Goal: Information Seeking & Learning: Check status

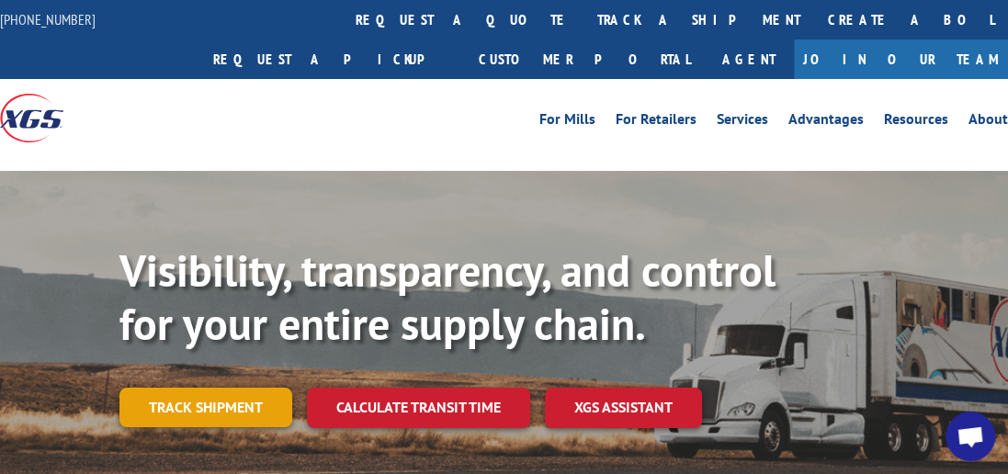
click at [240, 388] on link "Track shipment" at bounding box center [205, 407] width 173 height 39
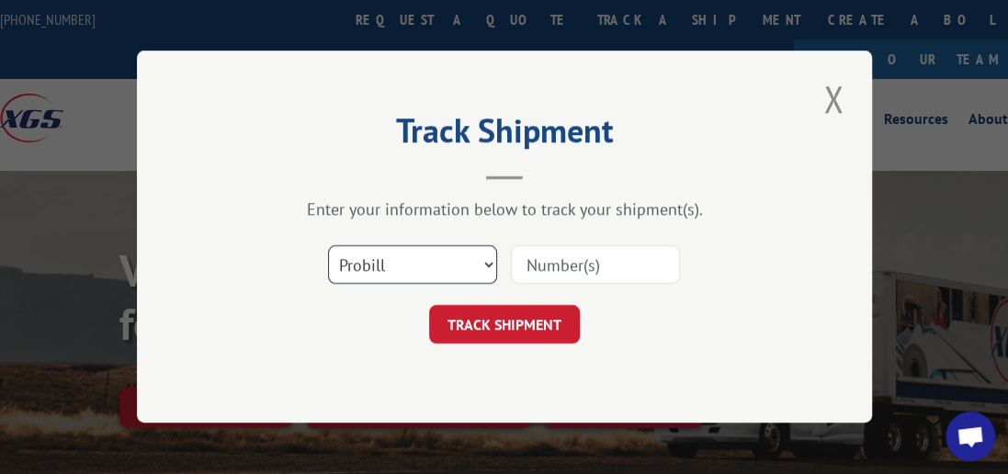
click at [488, 263] on select "Select category... Probill BOL PO" at bounding box center [412, 265] width 169 height 39
select select "bol"
click at [328, 246] on select "Select category... Probill BOL PO" at bounding box center [412, 265] width 169 height 39
click at [590, 270] on input at bounding box center [595, 265] width 169 height 39
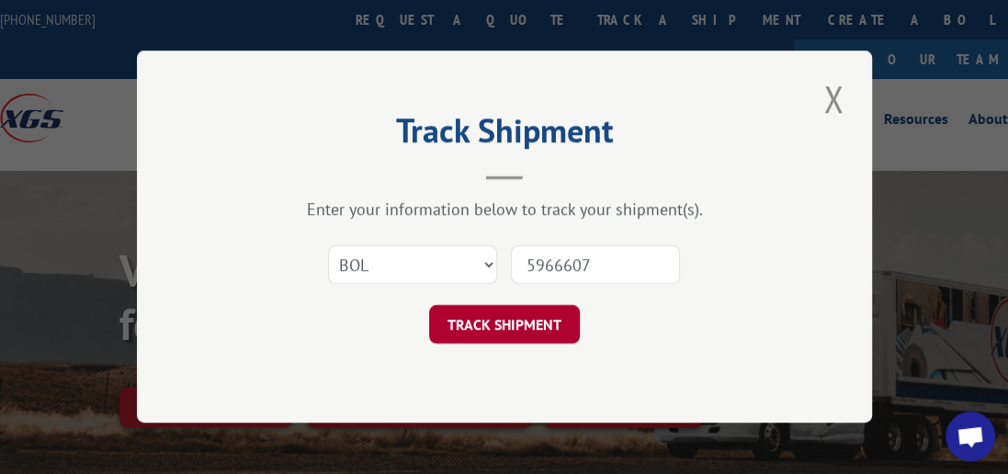
type input "5966607"
click at [514, 325] on button "TRACK SHIPMENT" at bounding box center [504, 325] width 151 height 39
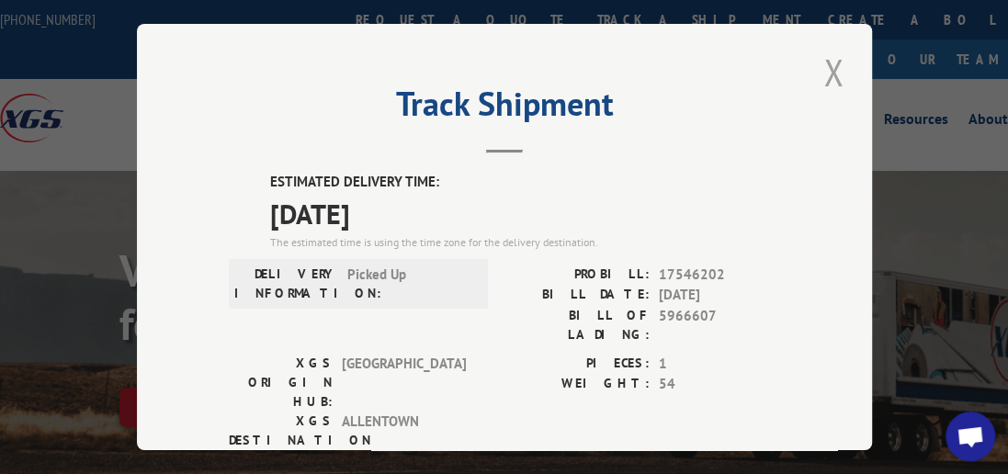
click at [829, 66] on button "Close modal" at bounding box center [832, 72] width 31 height 51
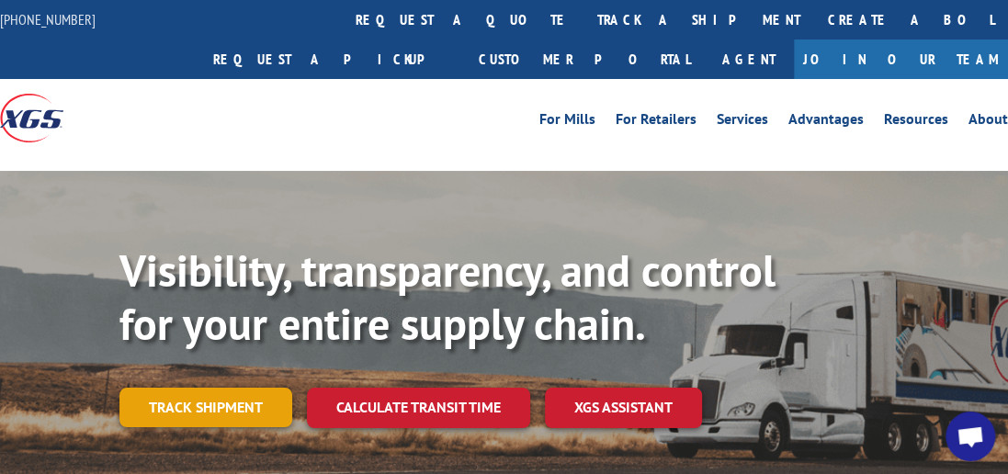
click at [230, 388] on link "Track shipment" at bounding box center [205, 407] width 173 height 39
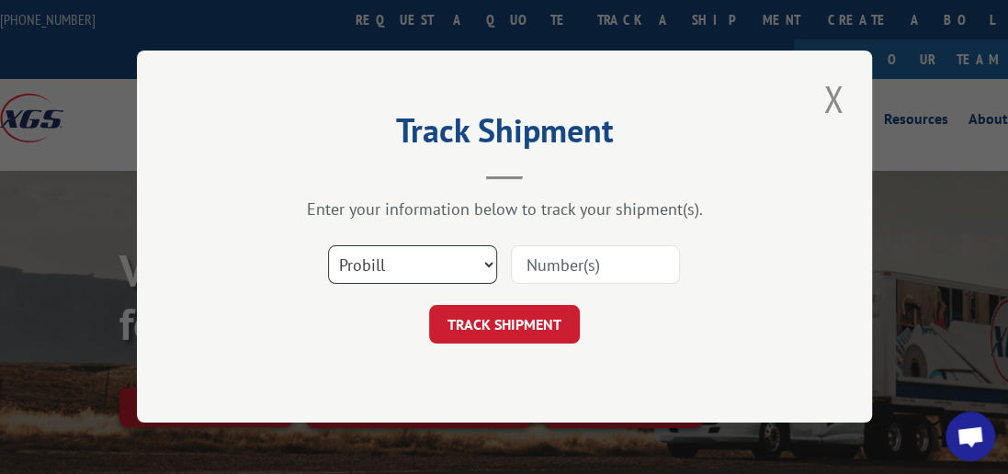
click at [490, 267] on select "Select category... Probill BOL PO" at bounding box center [412, 265] width 169 height 39
select select "bol"
click at [328, 246] on select "Select category... Probill BOL PO" at bounding box center [412, 265] width 169 height 39
click at [597, 251] on input at bounding box center [595, 265] width 169 height 39
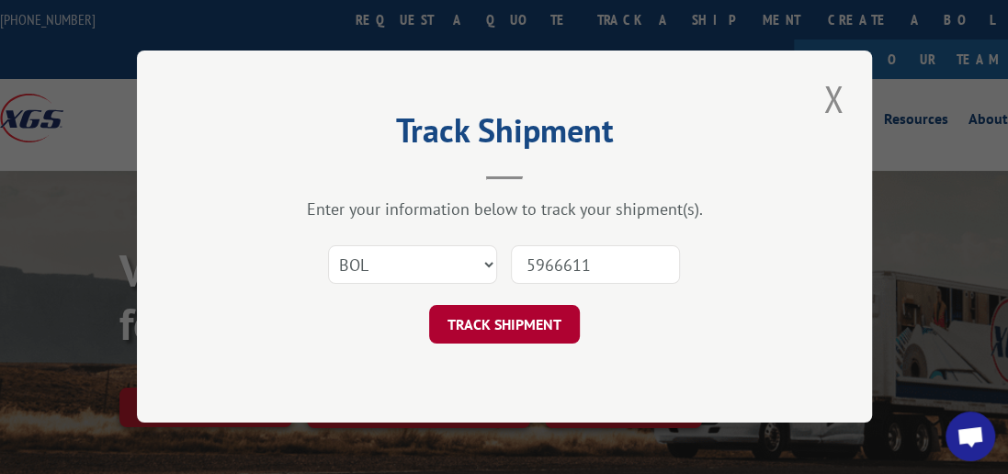
type input "5966611"
click at [524, 329] on button "TRACK SHIPMENT" at bounding box center [504, 325] width 151 height 39
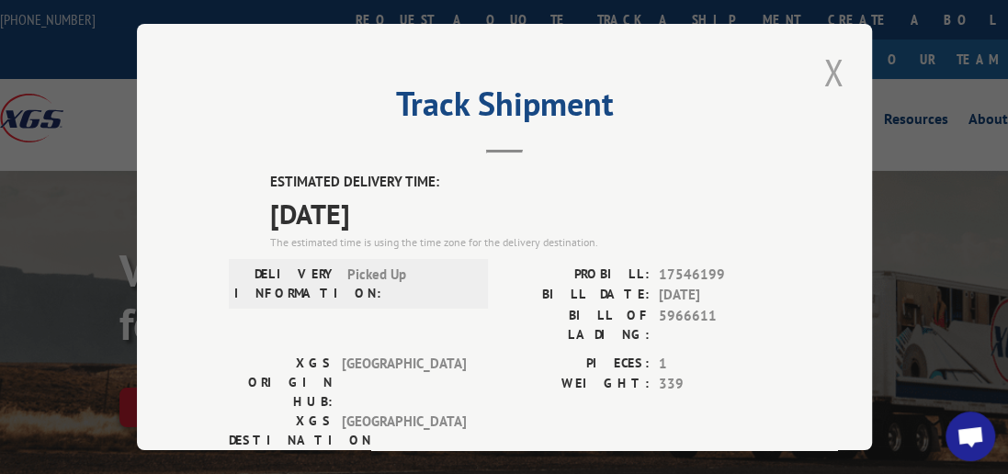
click at [824, 59] on button "Close modal" at bounding box center [832, 72] width 31 height 51
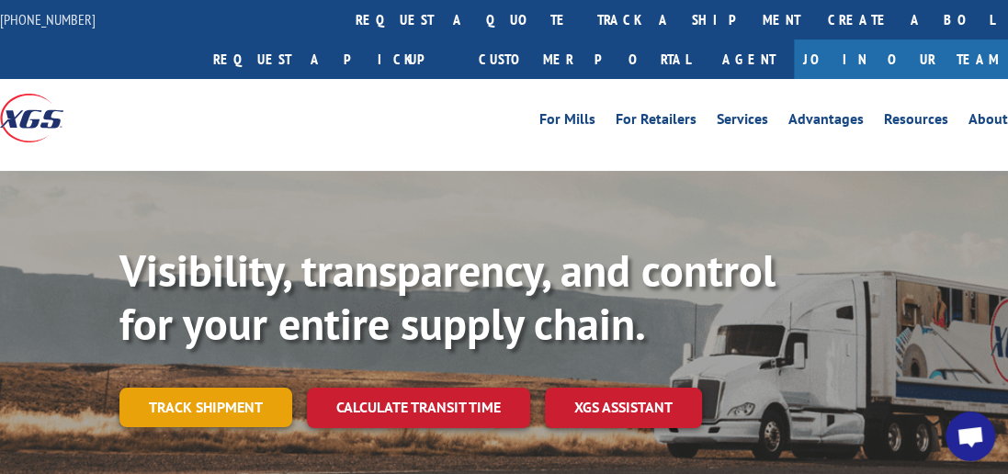
click at [192, 388] on link "Track shipment" at bounding box center [205, 407] width 173 height 39
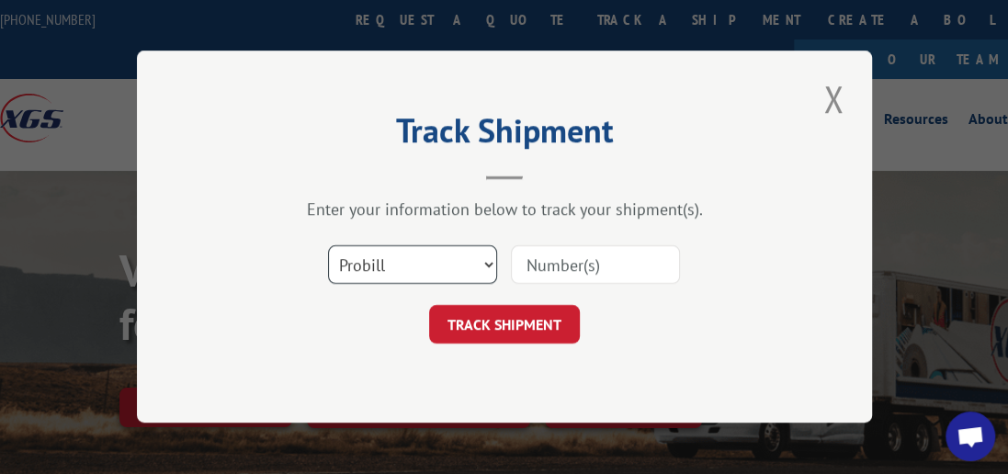
drag, startPoint x: 491, startPoint y: 260, endPoint x: 478, endPoint y: 266, distance: 15.2
click at [491, 260] on select "Select category... Probill BOL PO" at bounding box center [412, 265] width 169 height 39
select select "bol"
click at [328, 246] on select "Select category... Probill BOL PO" at bounding box center [412, 265] width 169 height 39
click at [561, 265] on input at bounding box center [595, 265] width 169 height 39
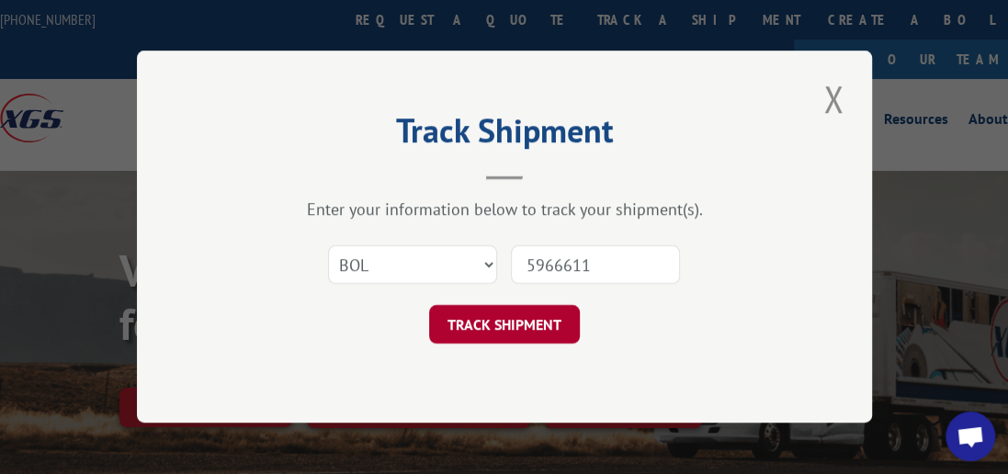
type input "5966611"
click at [543, 313] on button "TRACK SHIPMENT" at bounding box center [504, 325] width 151 height 39
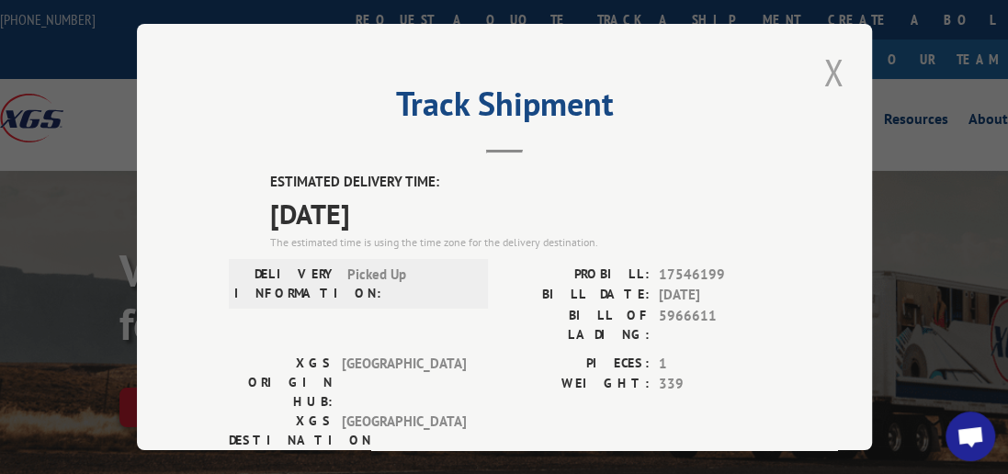
click at [831, 58] on button "Close modal" at bounding box center [832, 72] width 31 height 51
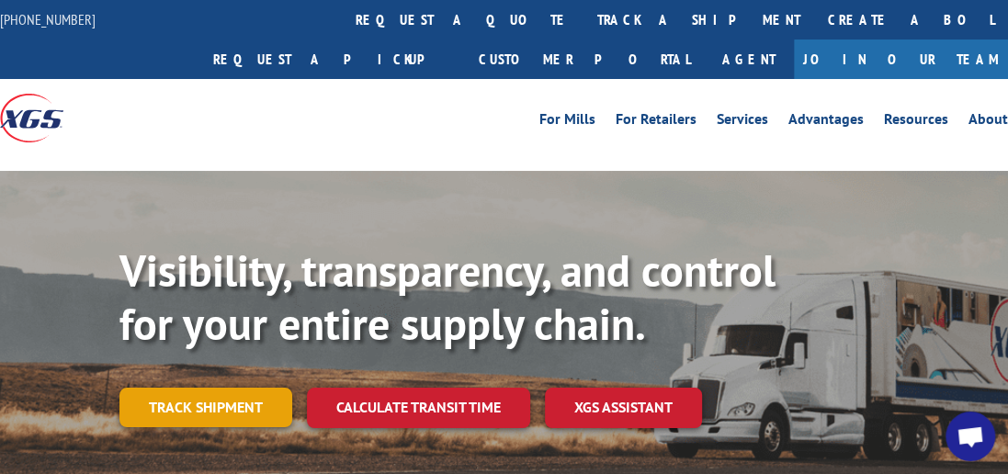
click at [218, 388] on link "Track shipment" at bounding box center [205, 407] width 173 height 39
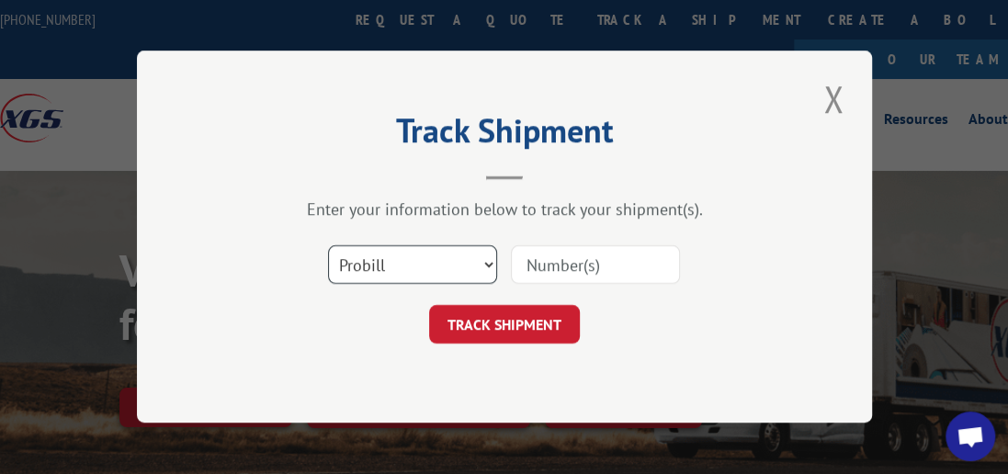
click at [490, 261] on select "Select category... Probill BOL PO" at bounding box center [412, 265] width 169 height 39
select select "bol"
click at [328, 246] on select "Select category... Probill BOL PO" at bounding box center [412, 265] width 169 height 39
click at [557, 270] on input at bounding box center [595, 265] width 169 height 39
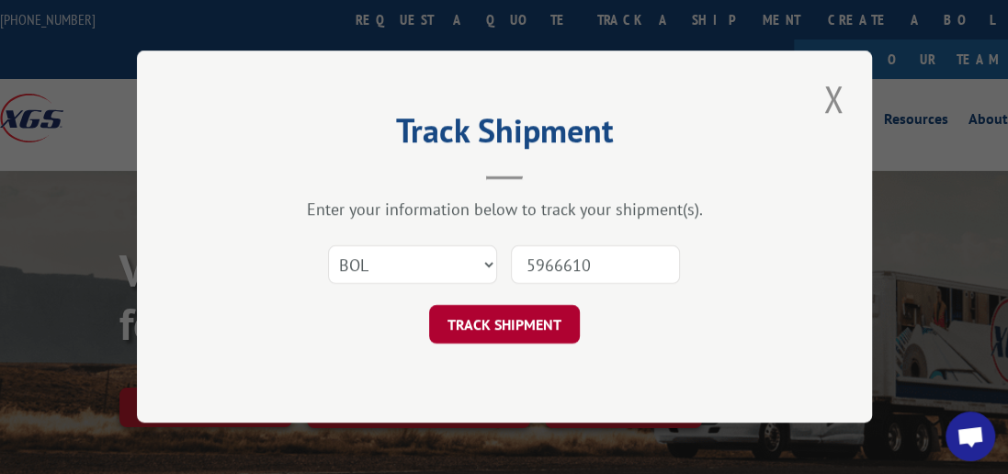
type input "5966610"
click at [502, 321] on button "TRACK SHIPMENT" at bounding box center [504, 325] width 151 height 39
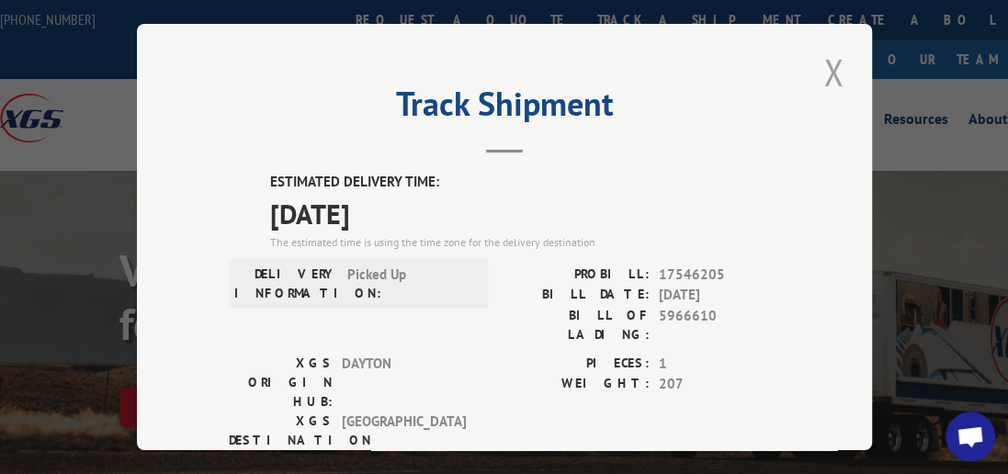
click at [834, 62] on button "Close modal" at bounding box center [832, 72] width 31 height 51
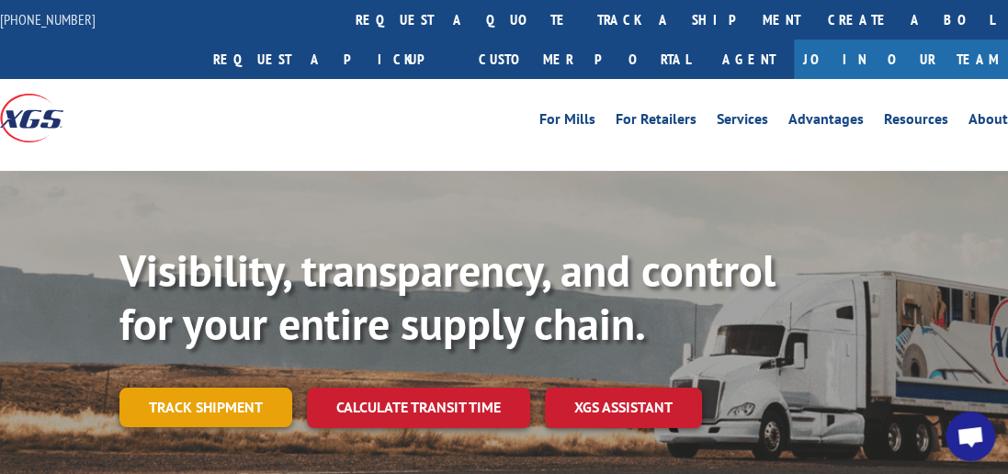
click at [280, 388] on link "Track shipment" at bounding box center [205, 407] width 173 height 39
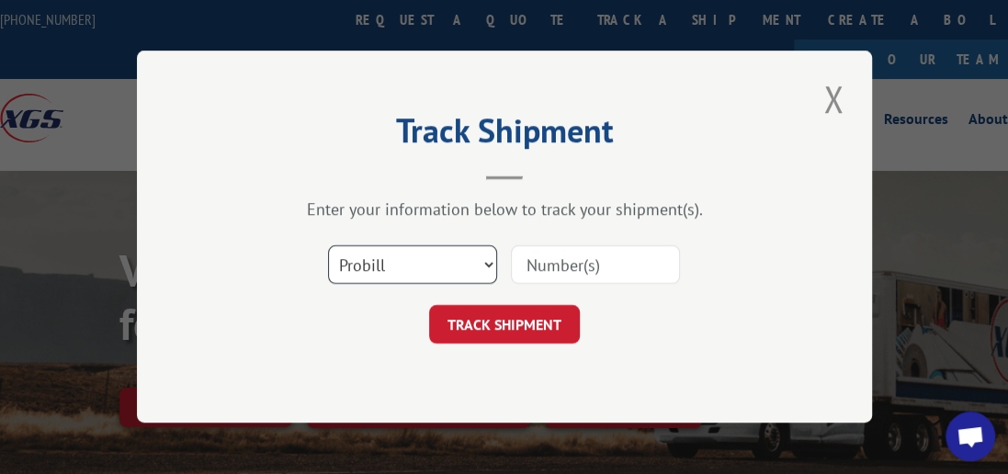
drag, startPoint x: 494, startPoint y: 264, endPoint x: 450, endPoint y: 270, distance: 44.6
click at [492, 263] on select "Select category... Probill BOL PO" at bounding box center [412, 265] width 169 height 39
select select "bol"
click at [328, 246] on select "Select category... Probill BOL PO" at bounding box center [412, 265] width 169 height 39
click at [601, 260] on input at bounding box center [595, 265] width 169 height 39
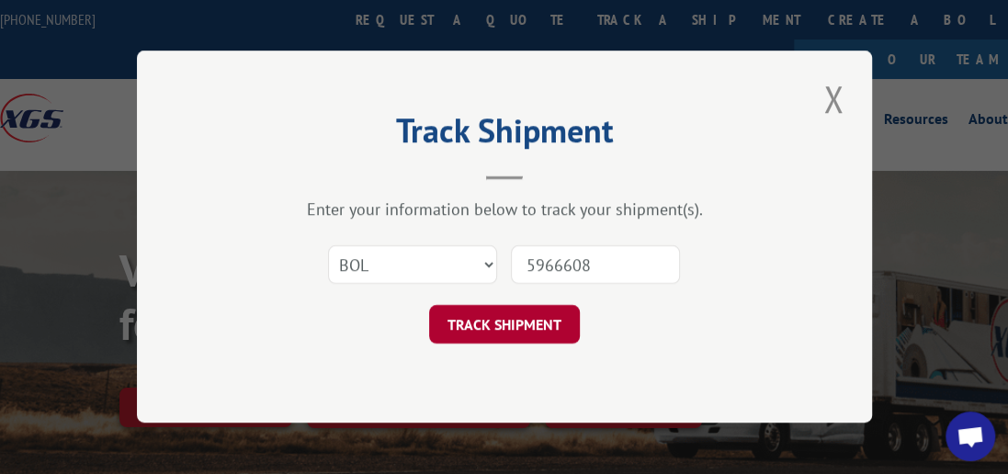
type input "5966608"
click at [502, 321] on button "TRACK SHIPMENT" at bounding box center [504, 325] width 151 height 39
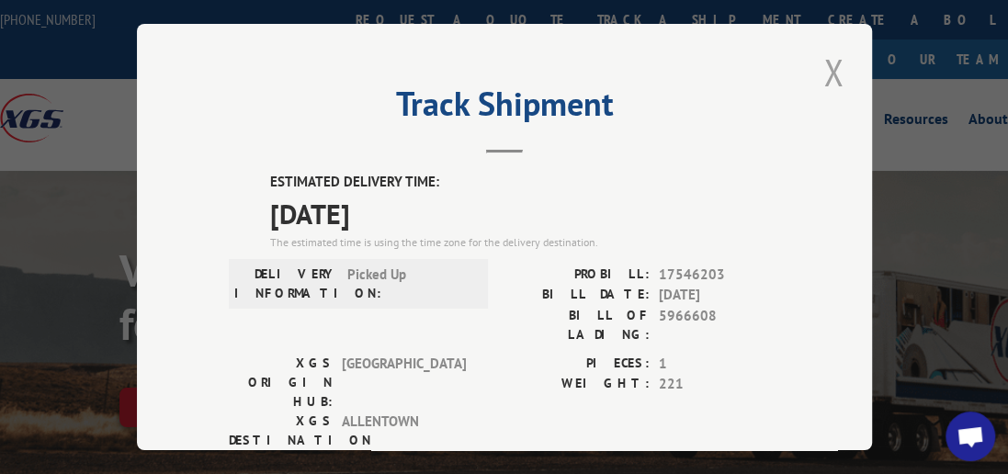
click at [832, 52] on button "Close modal" at bounding box center [832, 72] width 31 height 51
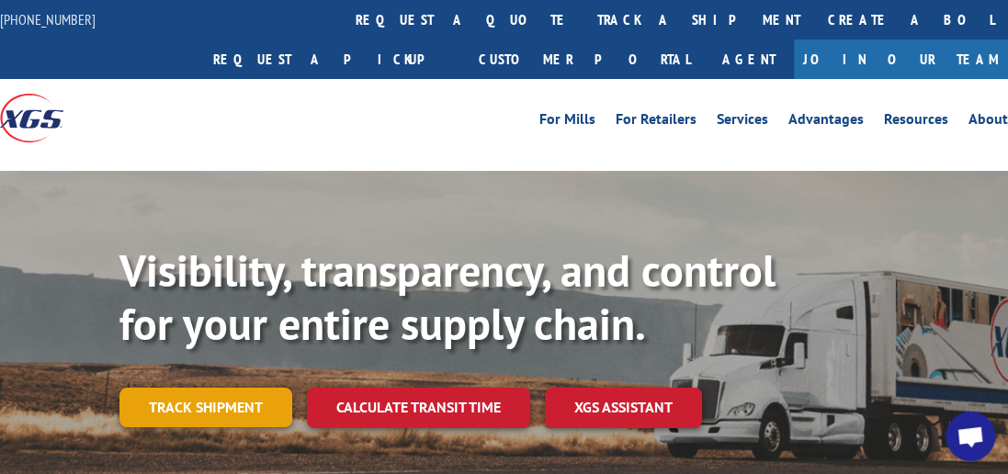
click at [230, 388] on link "Track shipment" at bounding box center [205, 407] width 173 height 39
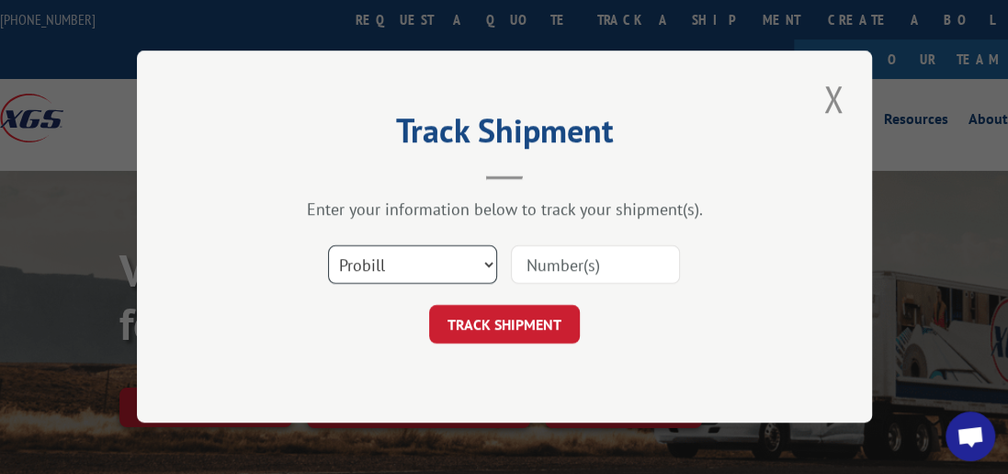
click at [489, 265] on select "Select category... Probill BOL PO" at bounding box center [412, 265] width 169 height 39
click at [327, 365] on div "Track Shipment Enter your information below to track your shipment(s). Select c…" at bounding box center [504, 237] width 735 height 372
drag, startPoint x: 491, startPoint y: 264, endPoint x: 444, endPoint y: 274, distance: 48.8
click at [491, 264] on select "Select category... Probill BOL PO" at bounding box center [412, 265] width 169 height 39
select select "bol"
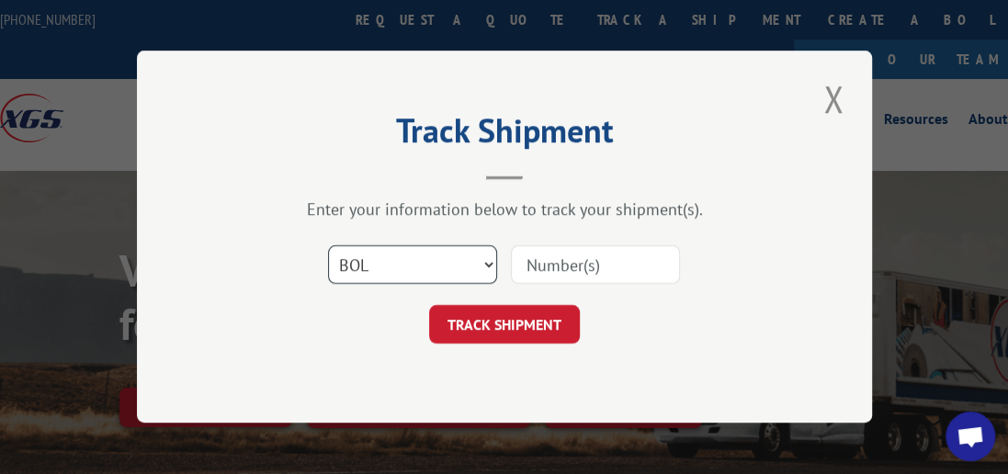
click at [328, 246] on select "Select category... Probill BOL PO" at bounding box center [412, 265] width 169 height 39
click at [565, 261] on input at bounding box center [595, 265] width 169 height 39
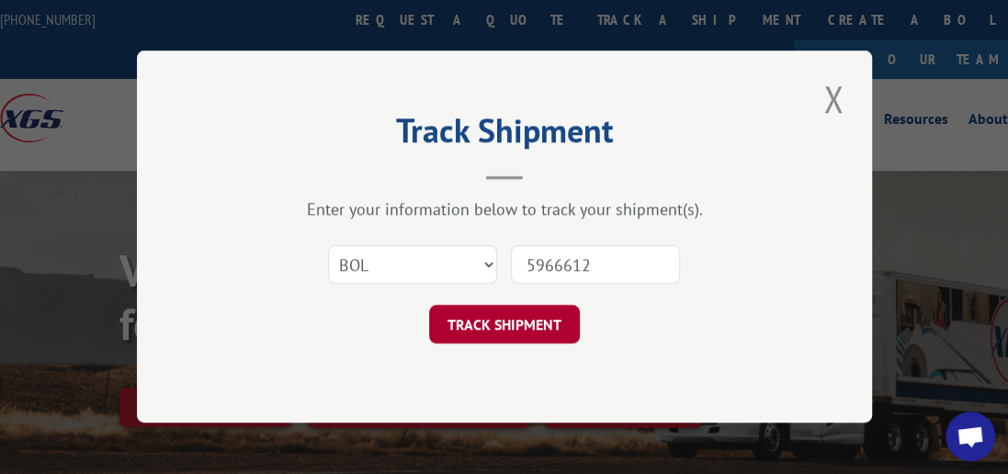
type input "5966612"
click at [494, 321] on button "TRACK SHIPMENT" at bounding box center [504, 325] width 151 height 39
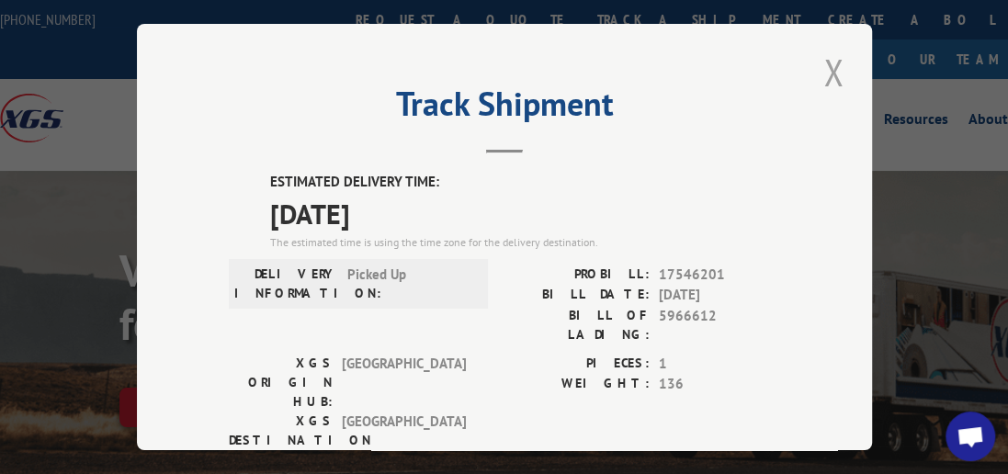
click at [831, 56] on button "Close modal" at bounding box center [832, 72] width 31 height 51
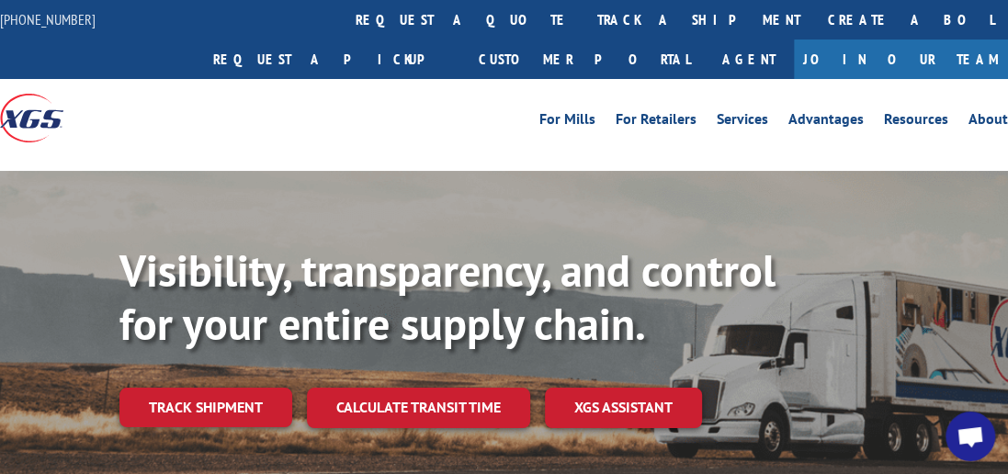
click at [134, 388] on link "Track shipment" at bounding box center [205, 407] width 173 height 39
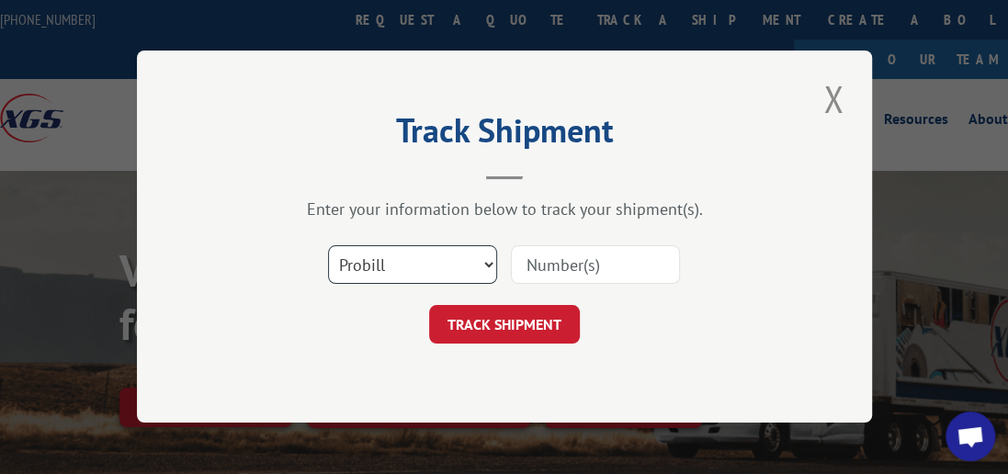
drag, startPoint x: 484, startPoint y: 264, endPoint x: 458, endPoint y: 280, distance: 30.6
click at [484, 264] on select "Select category... Probill BOL PO" at bounding box center [412, 265] width 169 height 39
select select "bol"
click at [328, 246] on select "Select category... Probill BOL PO" at bounding box center [412, 265] width 169 height 39
click at [572, 251] on input at bounding box center [595, 265] width 169 height 39
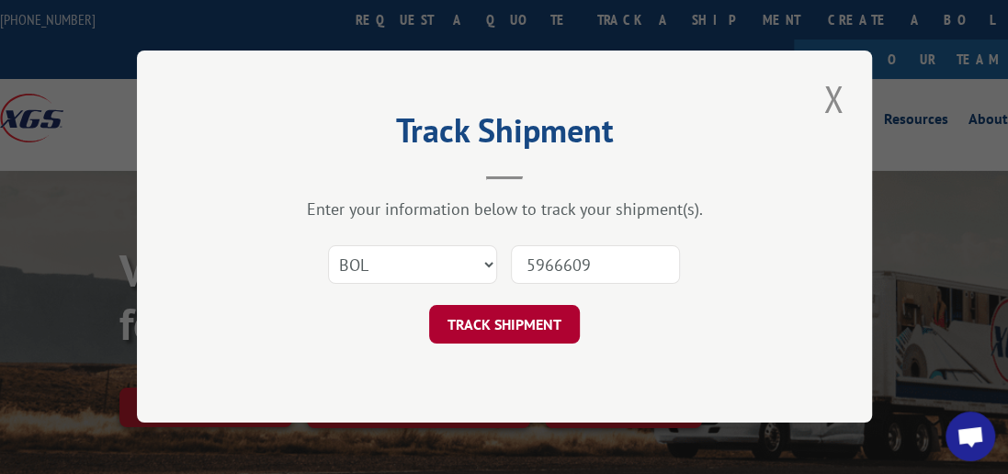
type input "5966609"
click at [527, 321] on button "TRACK SHIPMENT" at bounding box center [504, 325] width 151 height 39
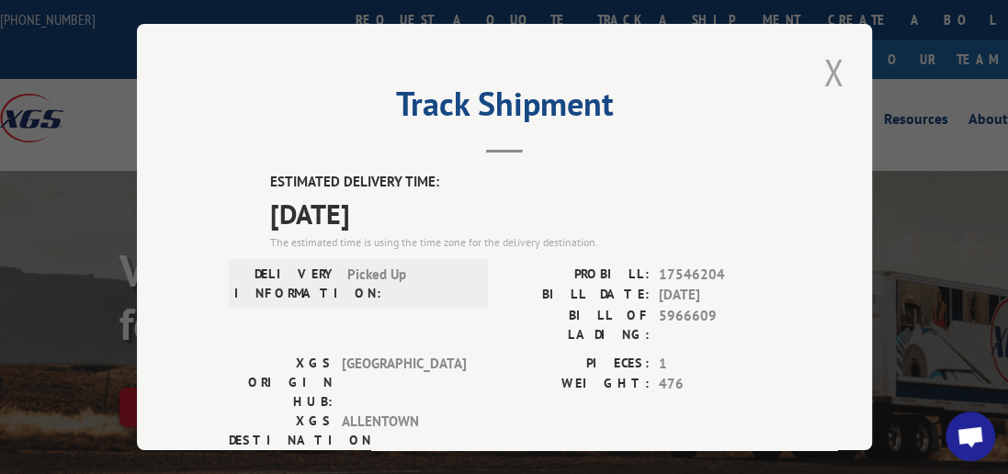
click at [835, 62] on button "Close modal" at bounding box center [832, 72] width 31 height 51
